Goal: Information Seeking & Learning: Compare options

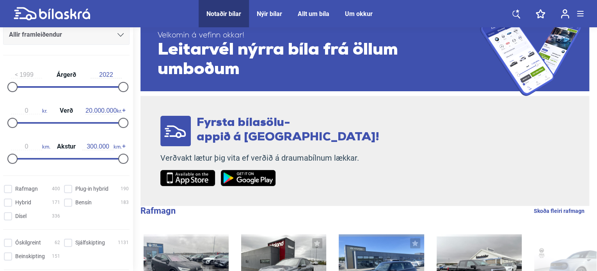
scroll to position [109, 0]
click at [8, 215] on input "Dísel 336" at bounding box center [33, 216] width 56 height 8
checkbox input "true"
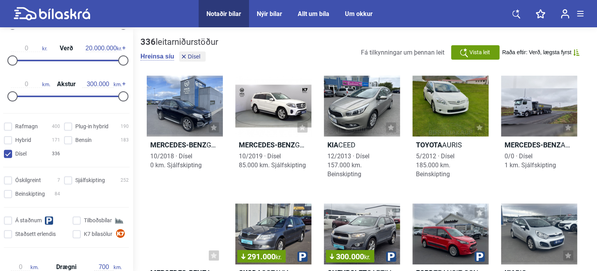
scroll to position [174, 0]
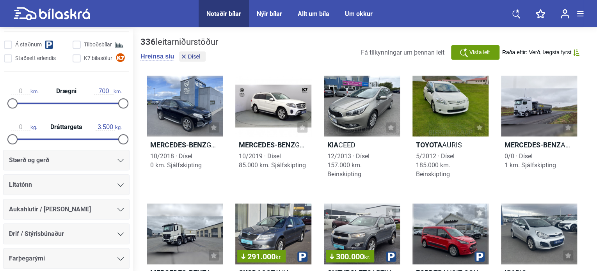
click at [98, 164] on div "Stærð og gerð" at bounding box center [66, 160] width 115 height 11
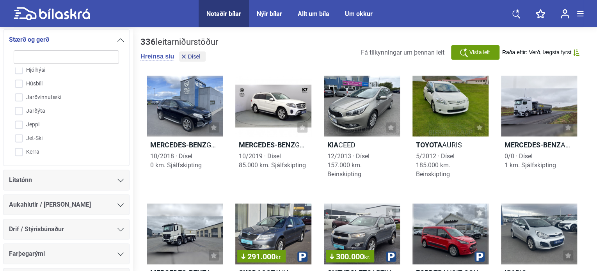
scroll to position [428, 0]
click at [23, 122] on input "Jeppi" at bounding box center [61, 125] width 106 height 14
checkbox input "true"
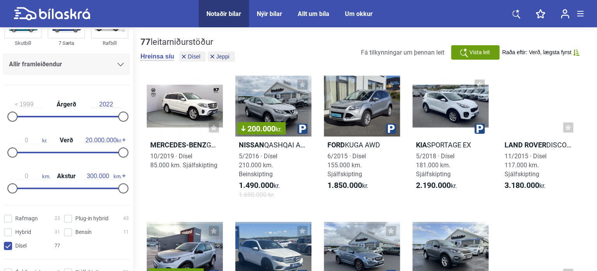
scroll to position [67, 0]
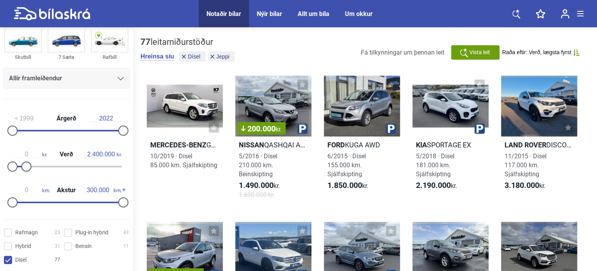
drag, startPoint x: 118, startPoint y: 166, endPoint x: 22, endPoint y: 165, distance: 95.6
click at [22, 165] on div at bounding box center [26, 167] width 10 height 10
type input "2.300.000"
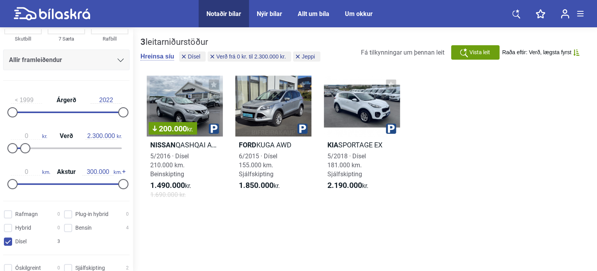
scroll to position [87, 0]
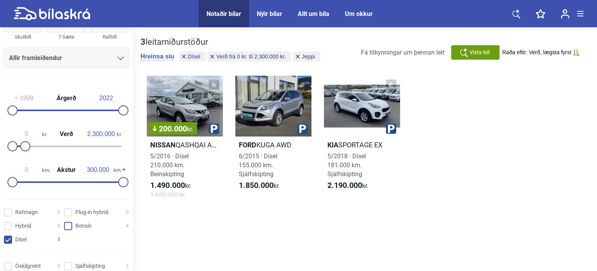
click at [68, 228] on input "Bensín 4" at bounding box center [97, 226] width 65 height 8
checkbox input "true"
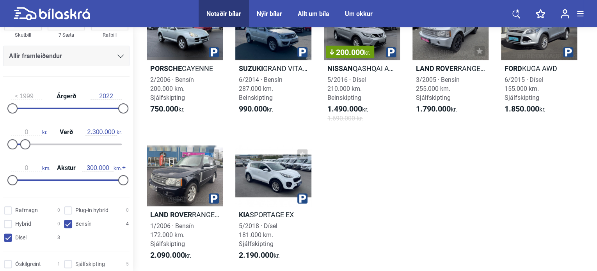
scroll to position [76, 0]
click at [179, 184] on div at bounding box center [185, 176] width 76 height 61
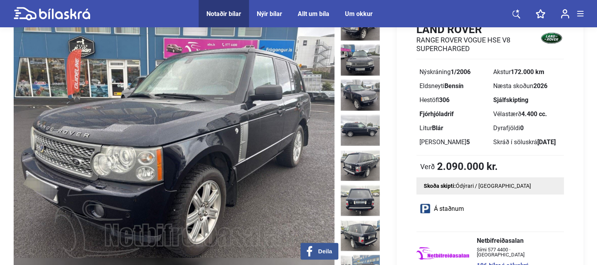
scroll to position [50, 0]
click at [184, 176] on img at bounding box center [174, 137] width 321 height 257
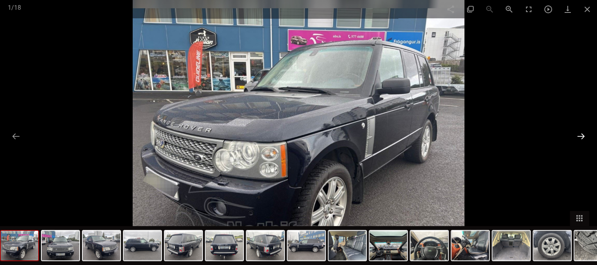
click at [581, 132] on button at bounding box center [581, 136] width 16 height 15
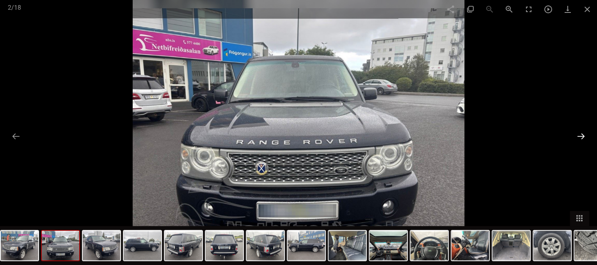
click at [581, 132] on button at bounding box center [581, 136] width 16 height 15
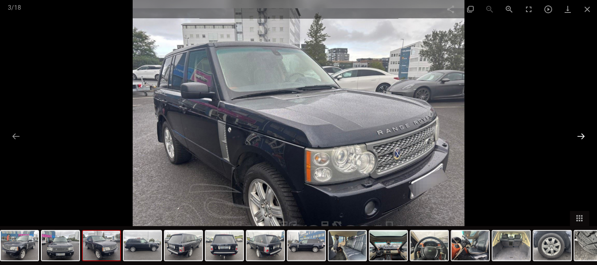
click at [581, 132] on button at bounding box center [581, 136] width 16 height 15
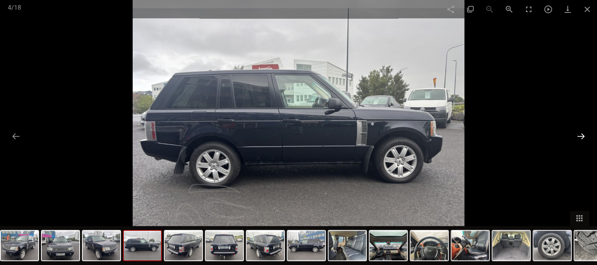
click at [581, 132] on button at bounding box center [581, 136] width 16 height 15
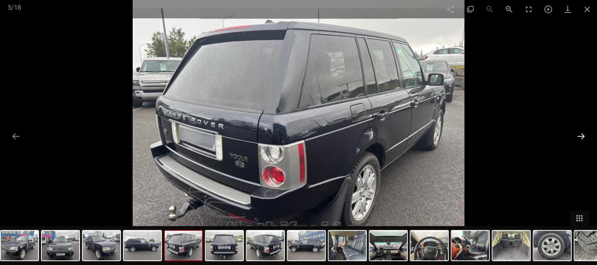
click at [581, 132] on button at bounding box center [581, 136] width 16 height 15
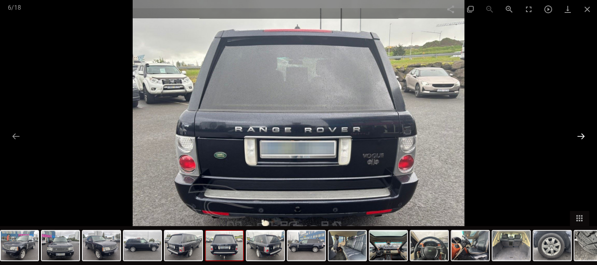
click at [581, 132] on button at bounding box center [581, 136] width 16 height 15
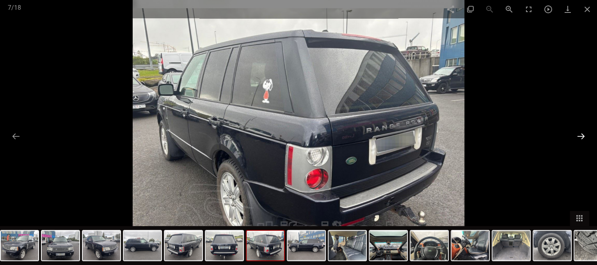
click at [581, 132] on button at bounding box center [581, 136] width 16 height 15
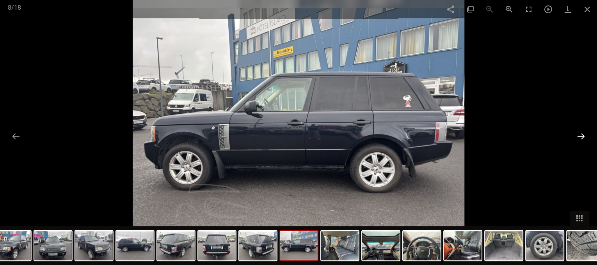
click at [581, 132] on button at bounding box center [581, 136] width 16 height 15
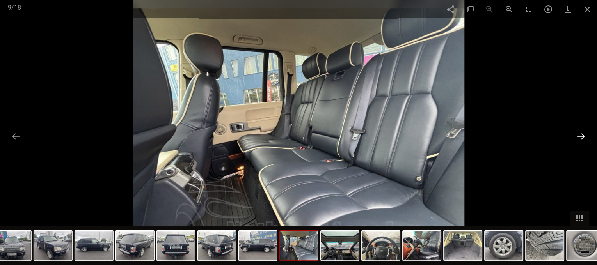
click at [581, 132] on button at bounding box center [581, 136] width 16 height 15
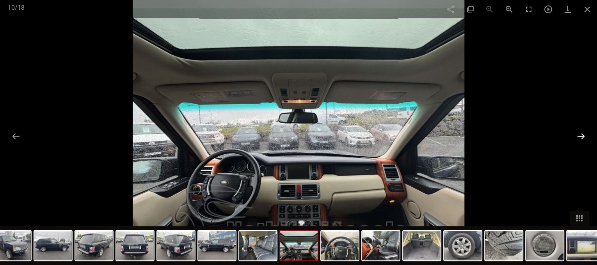
click at [581, 132] on button at bounding box center [581, 136] width 16 height 15
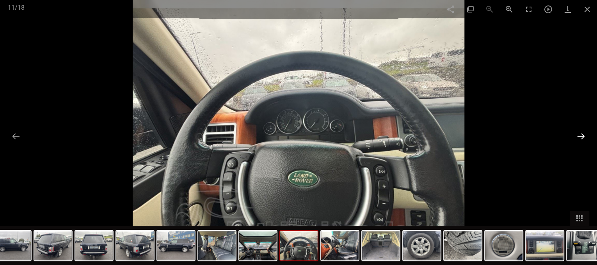
click at [581, 132] on button at bounding box center [581, 136] width 16 height 15
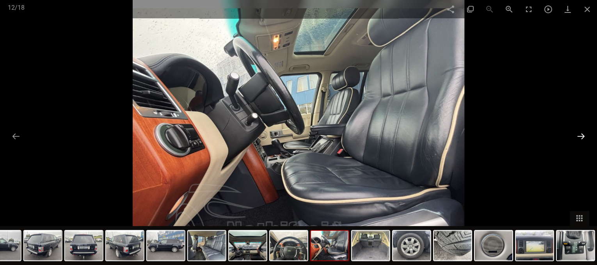
click at [581, 132] on button at bounding box center [581, 136] width 16 height 15
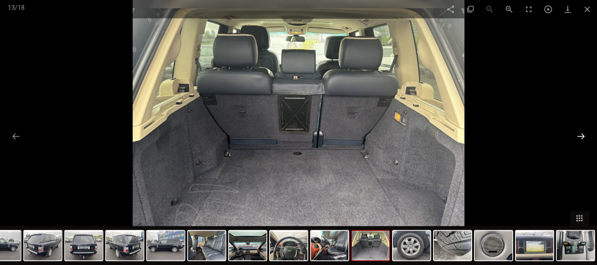
click at [581, 132] on button at bounding box center [581, 136] width 16 height 15
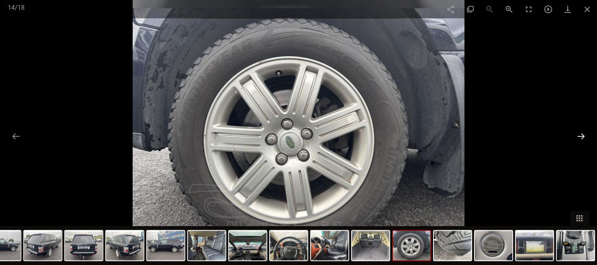
click at [581, 132] on button at bounding box center [581, 136] width 16 height 15
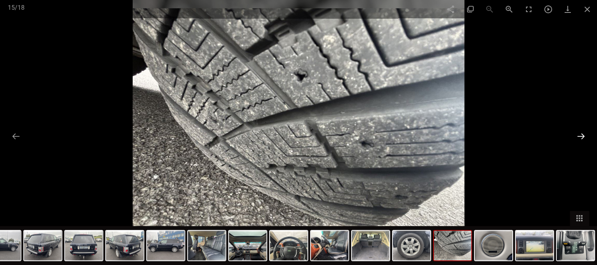
click at [581, 132] on button at bounding box center [581, 136] width 16 height 15
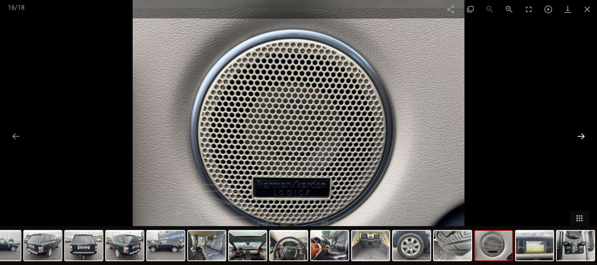
click at [581, 132] on button at bounding box center [581, 136] width 16 height 15
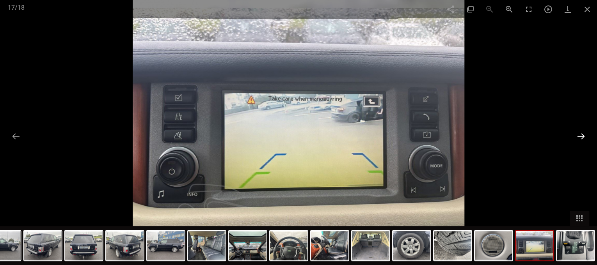
click at [581, 132] on button at bounding box center [581, 136] width 16 height 15
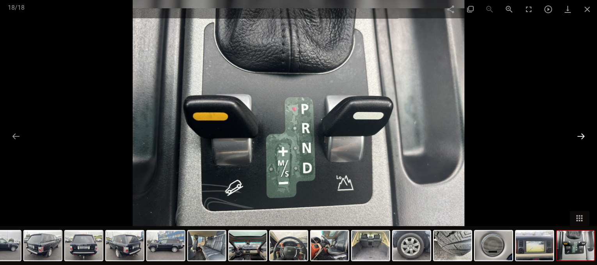
click at [581, 132] on button at bounding box center [581, 136] width 16 height 15
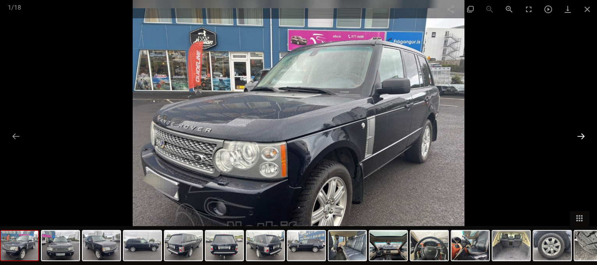
click at [581, 132] on button at bounding box center [581, 136] width 16 height 15
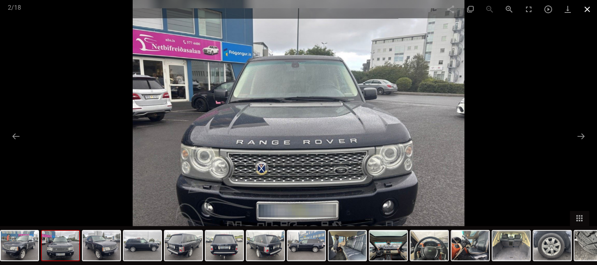
click at [588, 8] on span at bounding box center [588, 9] width 20 height 18
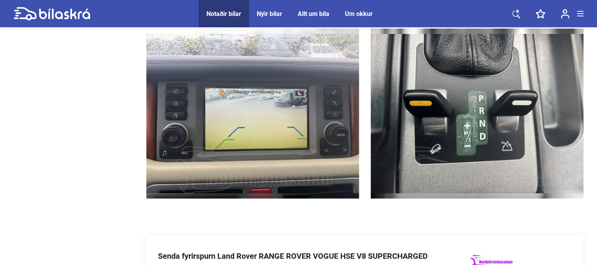
scroll to position [1954, 1]
